Goal: Transaction & Acquisition: Purchase product/service

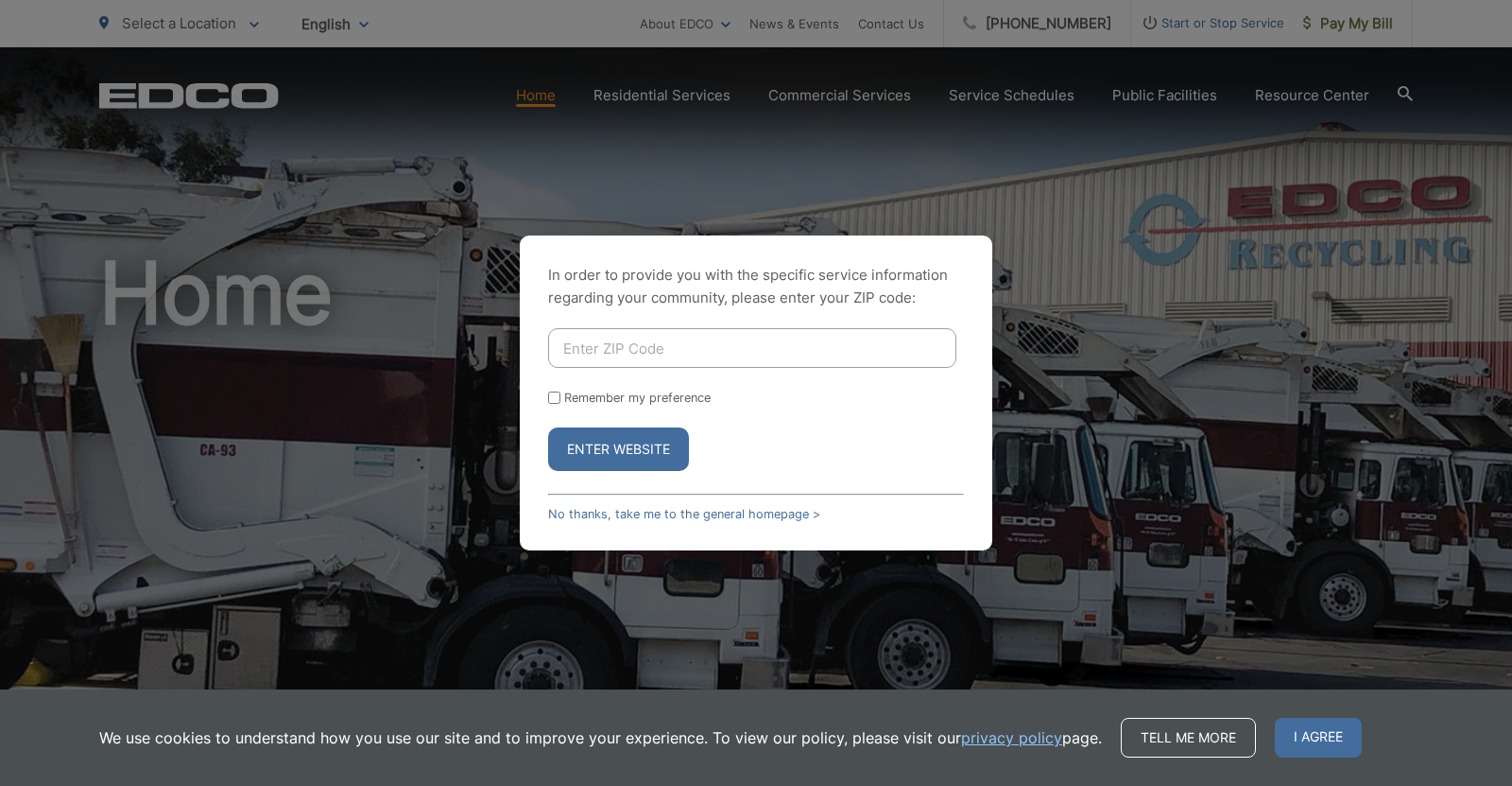
click at [553, 400] on input "Remember my preference" at bounding box center [554, 397] width 12 height 12
checkbox input "true"
click at [641, 355] on input "Enter ZIP Code" at bounding box center [752, 348] width 408 height 40
type input "92102"
click at [548, 427] on button "Enter Website" at bounding box center [618, 449] width 141 height 44
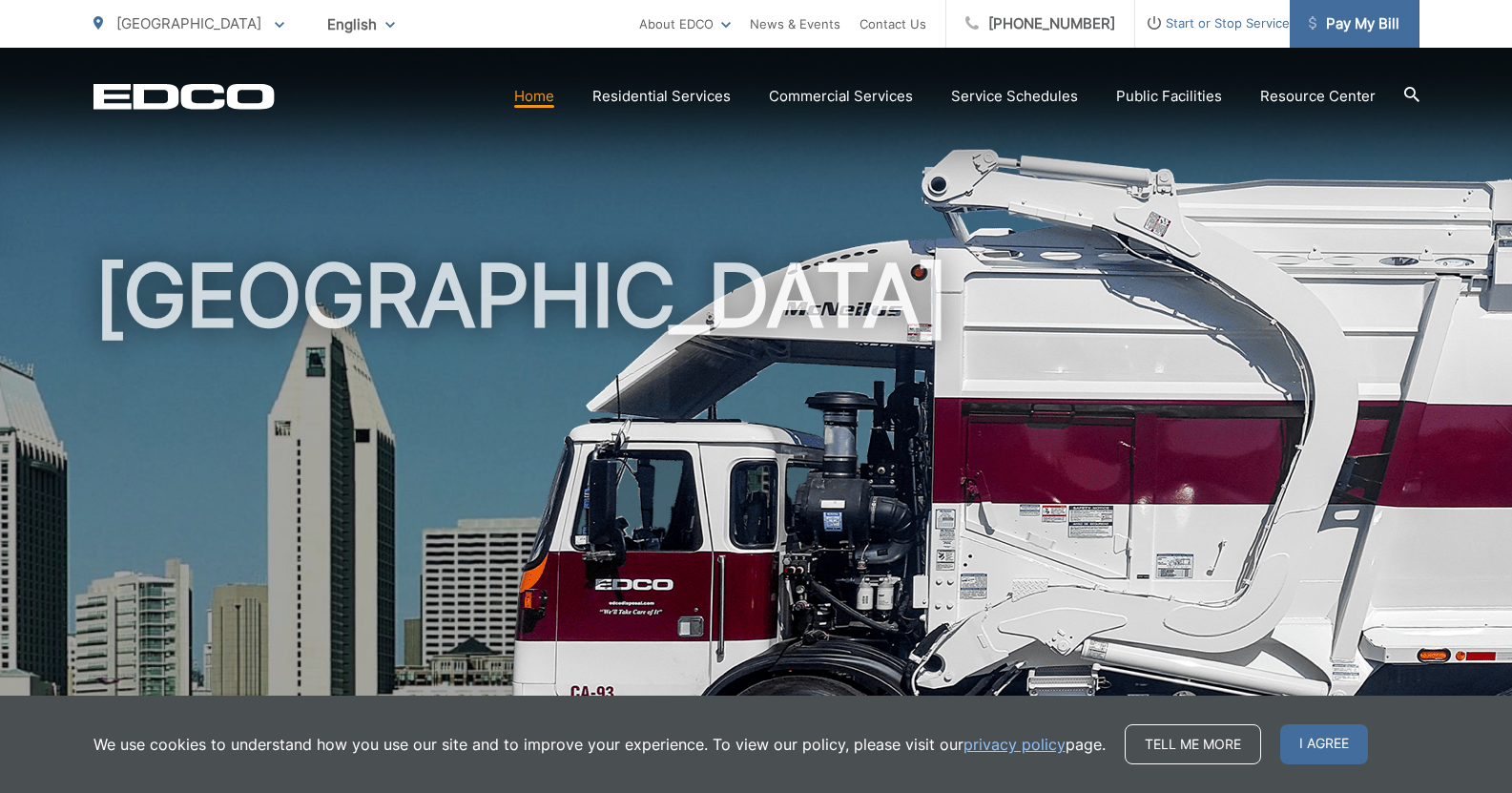
click at [1380, 27] on span "Pay My Bill" at bounding box center [1354, 23] width 91 height 23
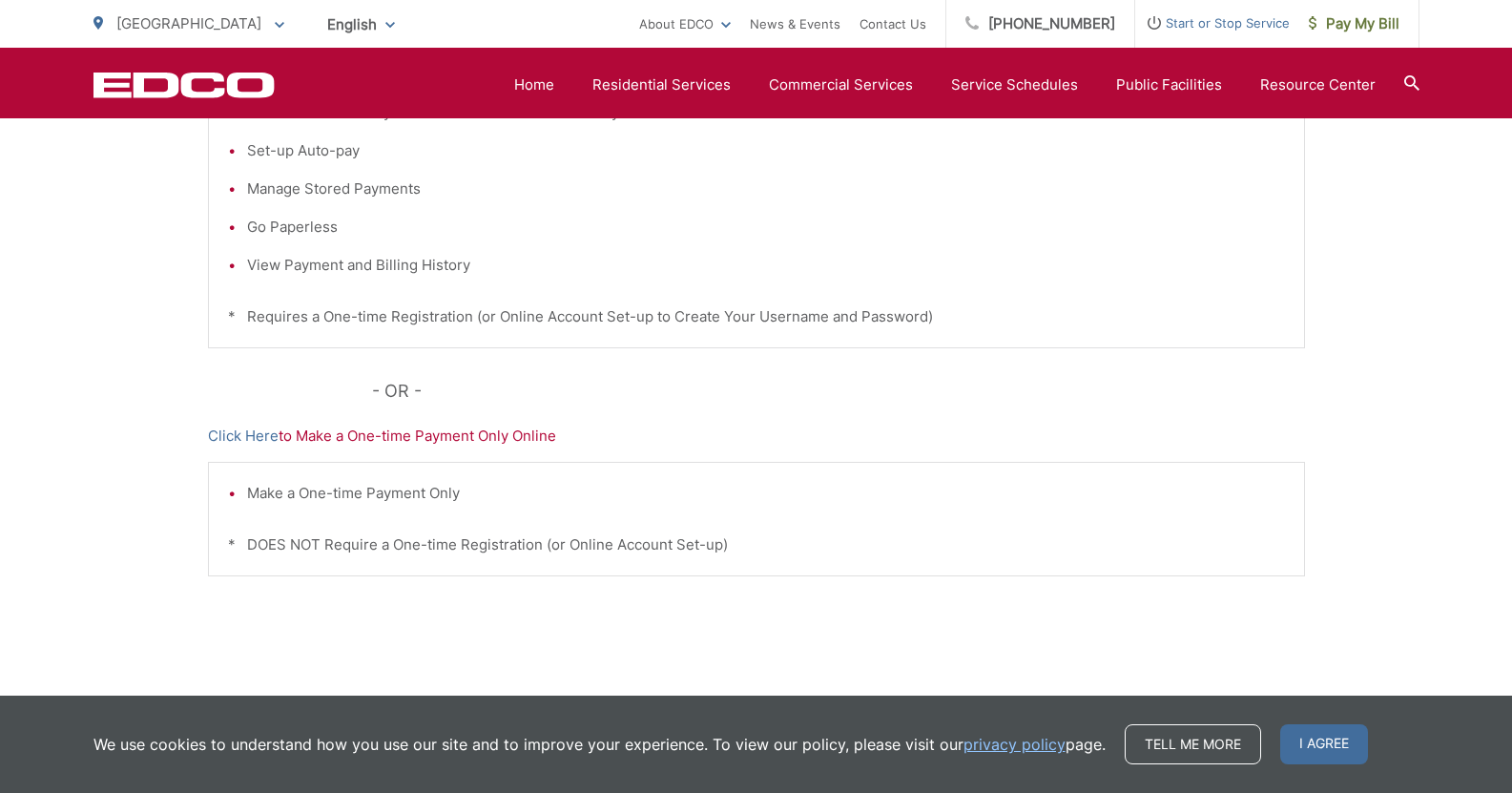
scroll to position [564, 0]
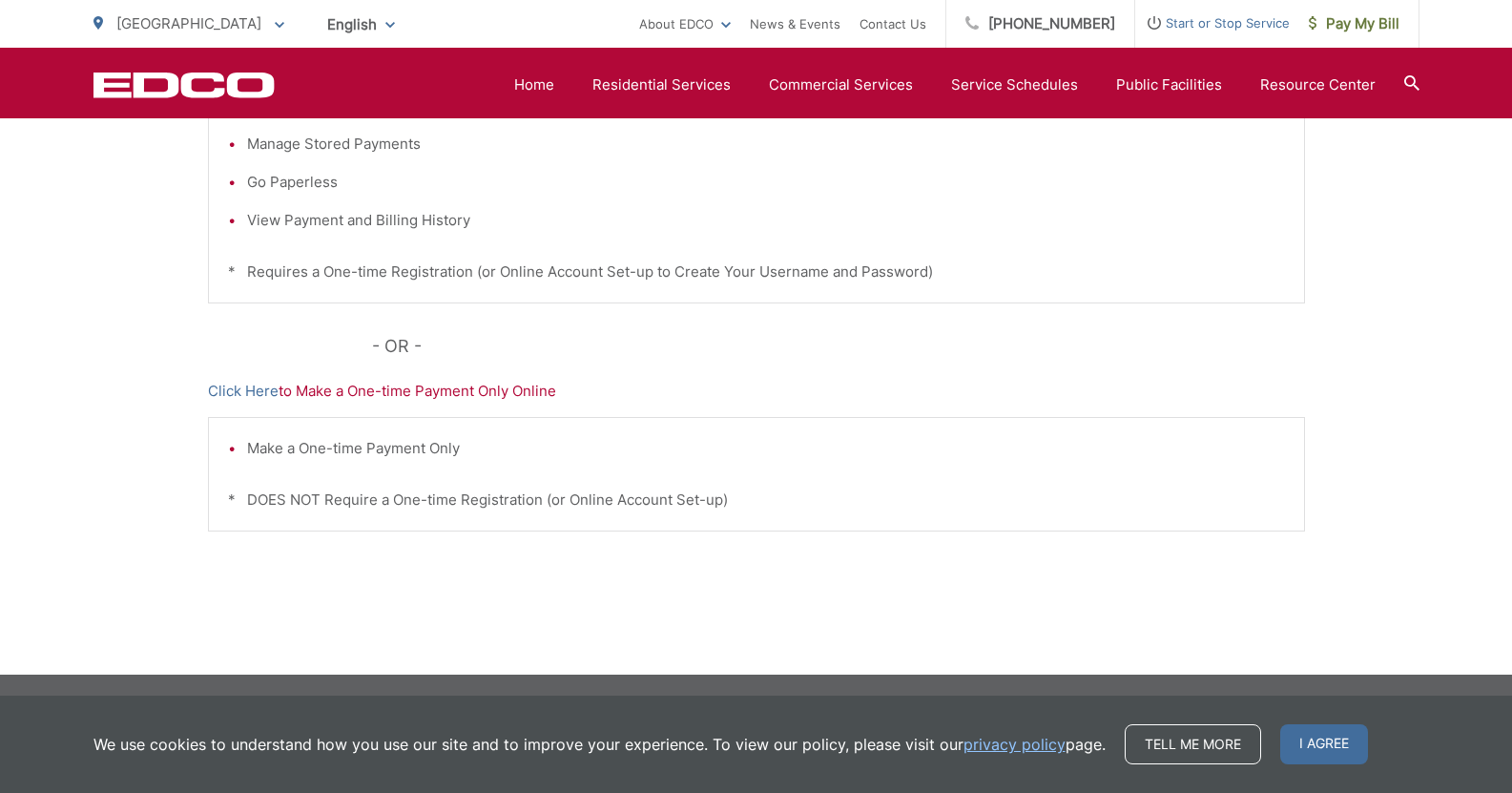
click at [346, 499] on p "* DOES NOT Require a One-time Registration (or Online Account Set-up)" at bounding box center [756, 499] width 1057 height 23
click at [344, 499] on p "* DOES NOT Require a One-time Registration (or Online Account Set-up)" at bounding box center [756, 499] width 1057 height 23
click at [339, 445] on li "Make a One-time Payment Only" at bounding box center [766, 448] width 1038 height 23
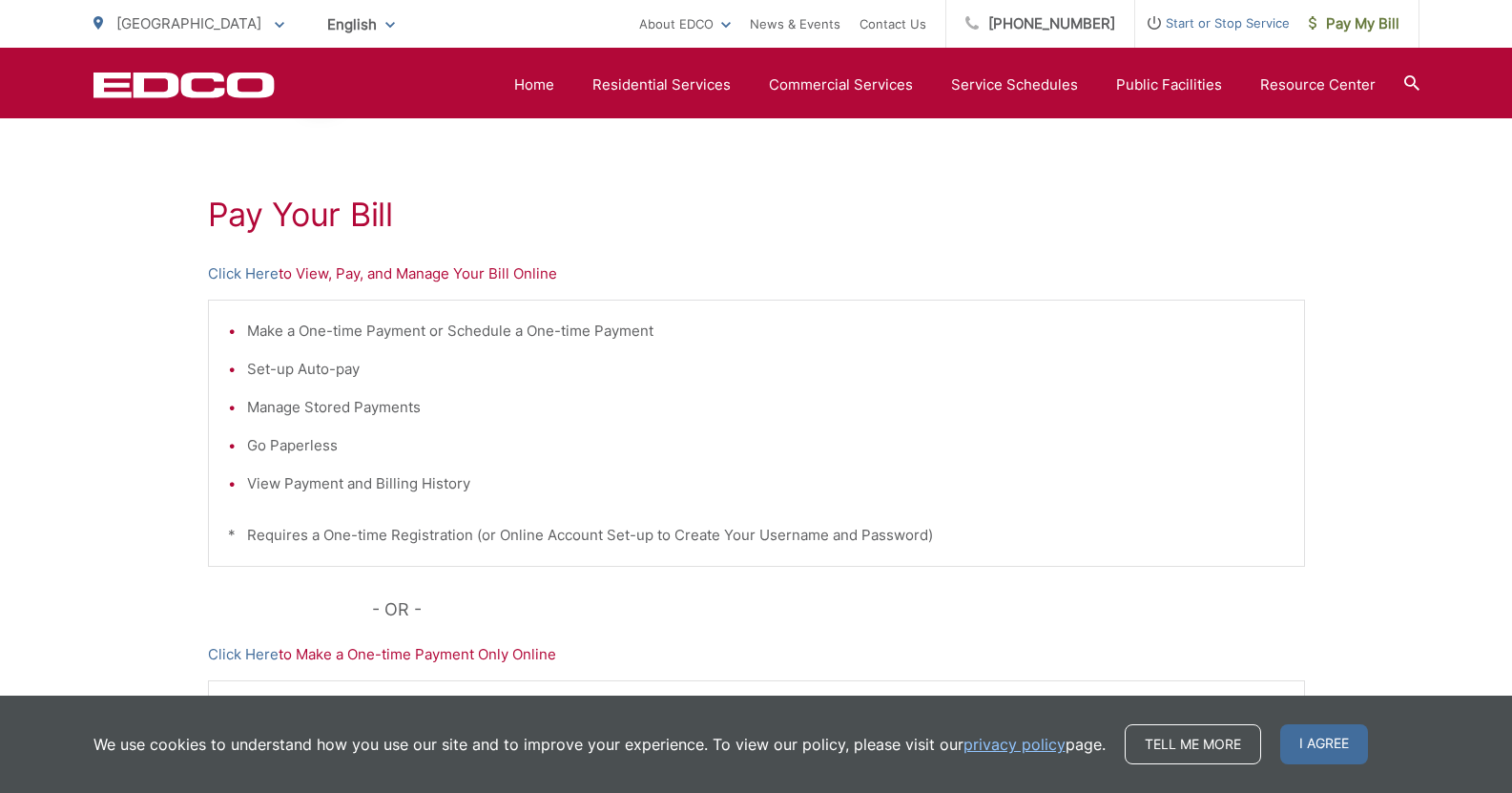
scroll to position [278, 0]
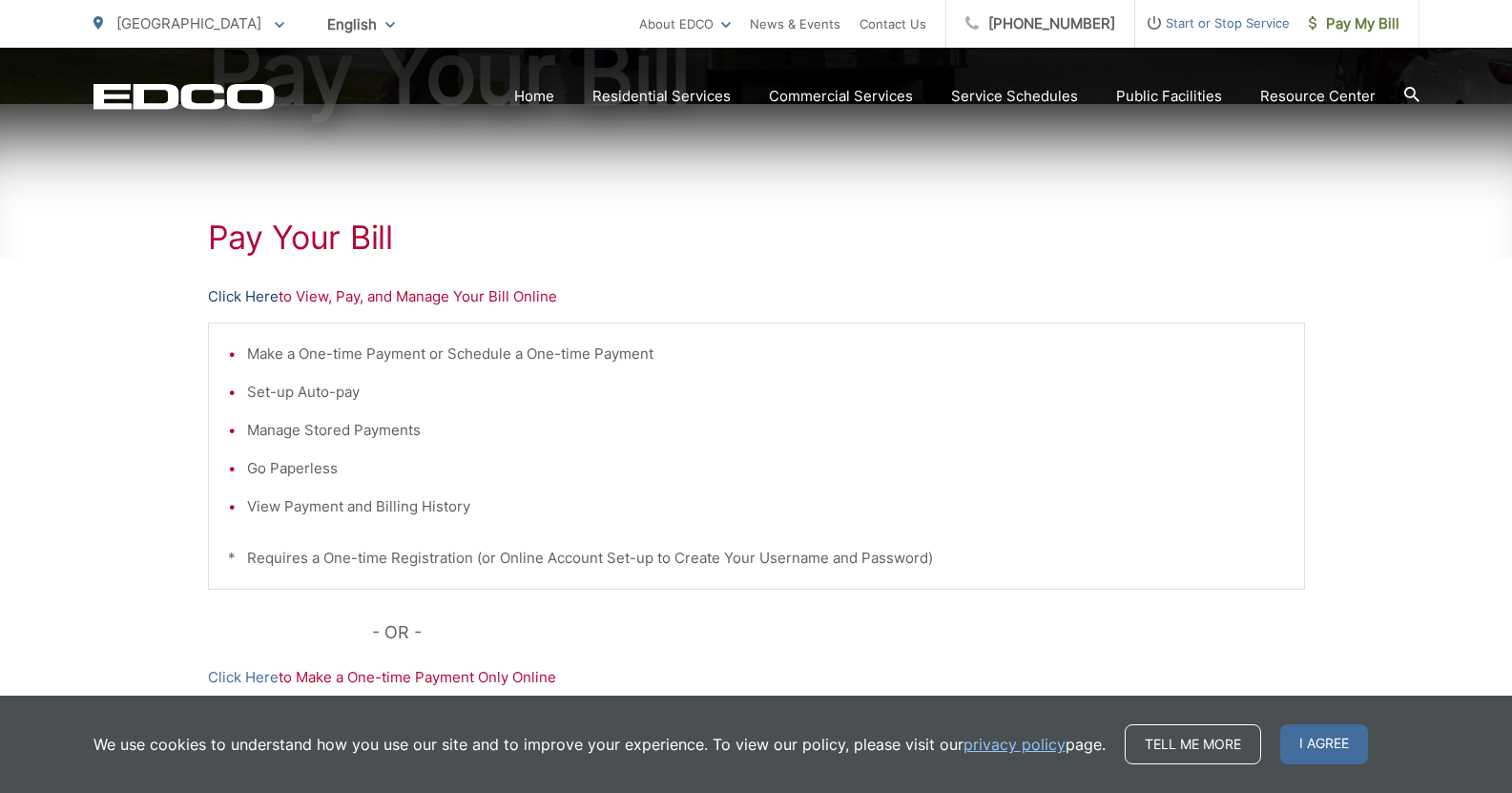
click at [248, 293] on link "Click Here" at bounding box center [243, 296] width 71 height 23
